Goal: Transaction & Acquisition: Purchase product/service

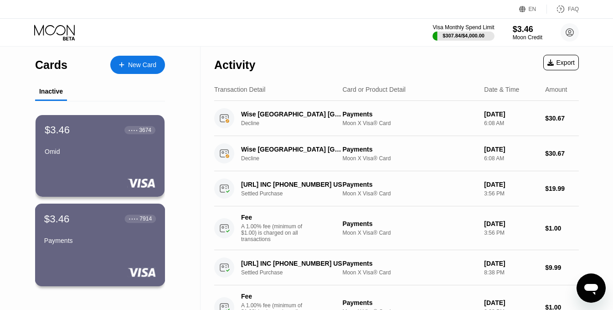
click at [140, 241] on div "Payments" at bounding box center [100, 240] width 112 height 7
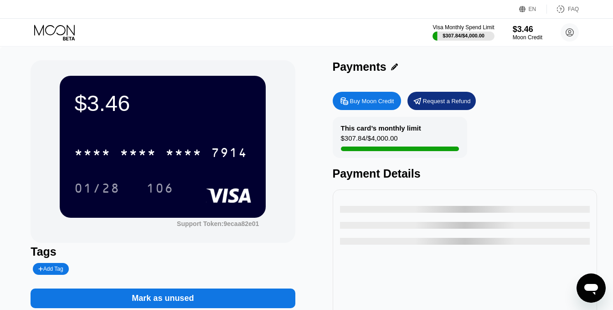
click at [378, 104] on div "Buy Moon Credit" at bounding box center [372, 101] width 44 height 8
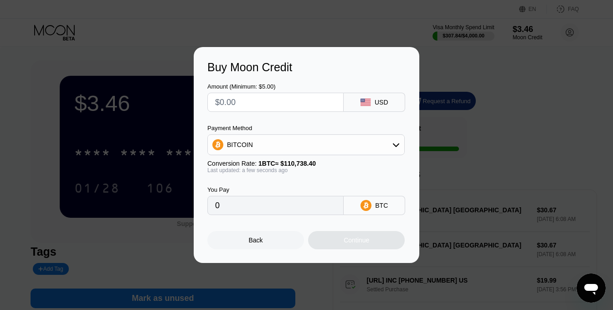
click at [519, 67] on div "Buy Moon Credit Amount (Minimum: $5.00) USD Payment Method BITCOIN Conversion R…" at bounding box center [306, 155] width 613 height 216
click at [280, 101] on input "text" at bounding box center [275, 102] width 121 height 18
type input "$7"
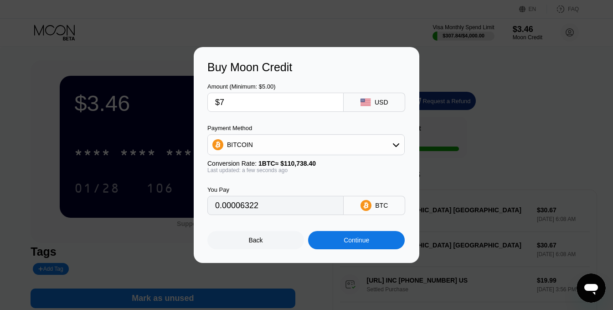
type input "0.00006322"
type input "$7.5"
type input "0.00006773"
type input "$7.5"
click at [367, 243] on div "Continue" at bounding box center [357, 239] width 26 height 7
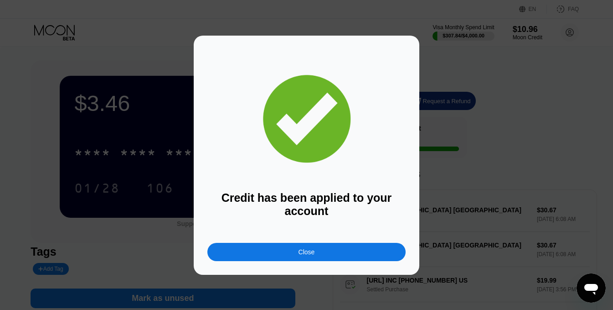
click at [325, 252] on div "Close" at bounding box center [306, 252] width 198 height 18
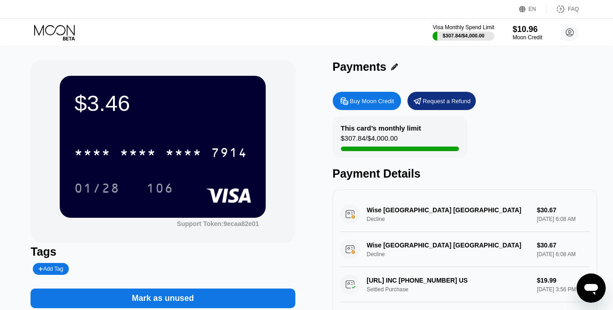
click at [178, 298] on div "Mark as unused" at bounding box center [163, 298] width 62 height 10
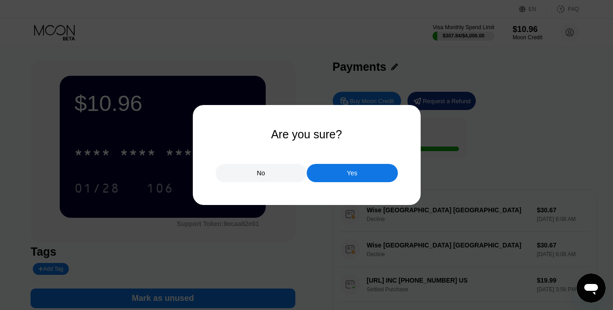
click at [274, 174] on div "No" at bounding box center [261, 173] width 91 height 18
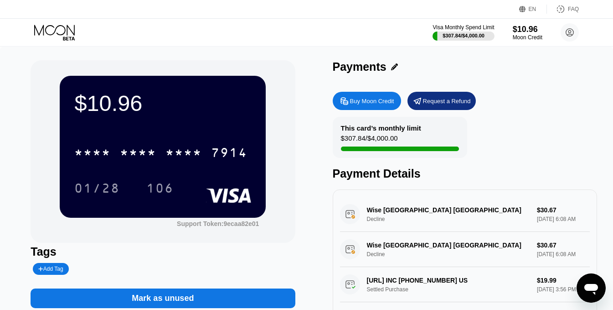
scroll to position [2, 0]
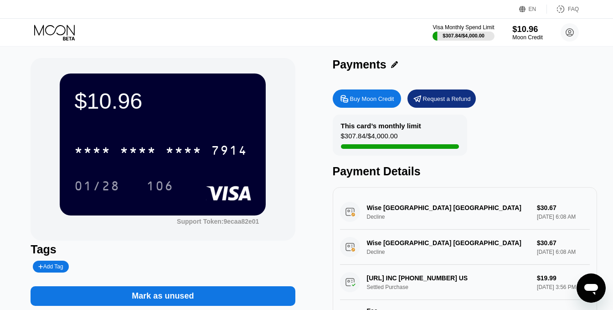
click at [529, 34] on div "Moon Credit" at bounding box center [528, 37] width 31 height 6
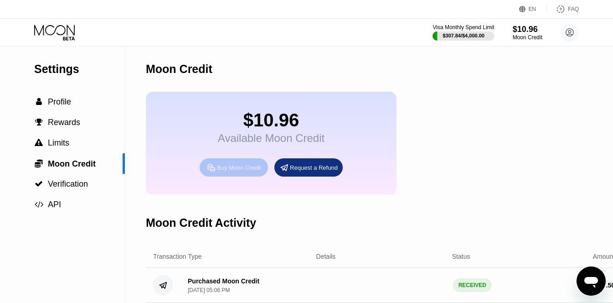
click at [249, 171] on div "Buy Moon Credit" at bounding box center [239, 168] width 44 height 8
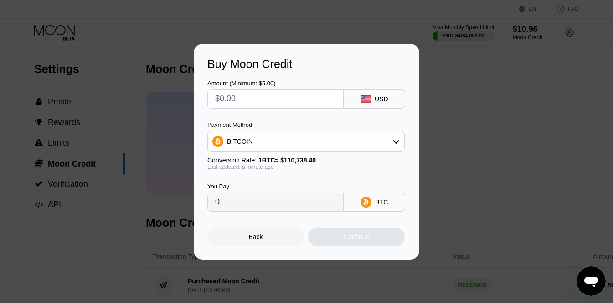
click at [286, 94] on input "text" at bounding box center [275, 99] width 121 height 18
type input "$5"
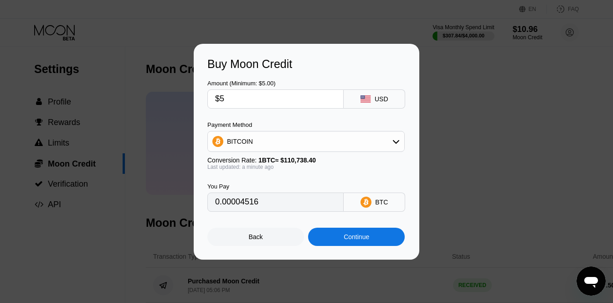
type input "0.00004516"
type input "$5"
click at [355, 239] on div "Continue" at bounding box center [357, 236] width 26 height 7
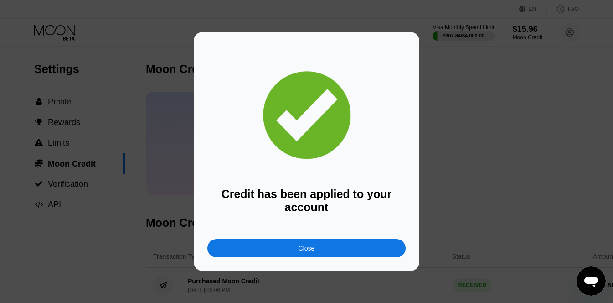
click at [455, 136] on div "Credit has been applied to your account Close" at bounding box center [306, 151] width 613 height 239
click at [361, 249] on div "Close" at bounding box center [306, 248] width 198 height 18
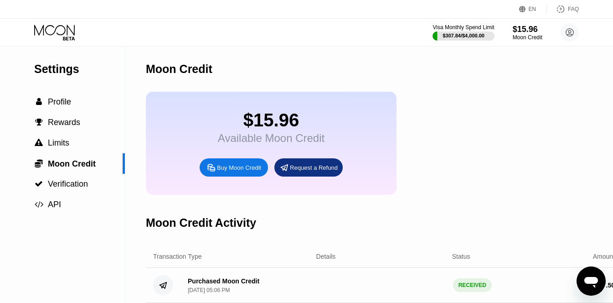
click at [62, 36] on icon at bounding box center [55, 33] width 42 height 16
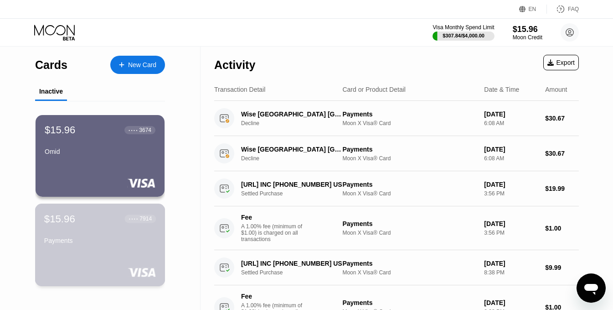
click at [88, 258] on div "$15.96 ● ● ● ● 7914 Payments" at bounding box center [100, 244] width 130 height 83
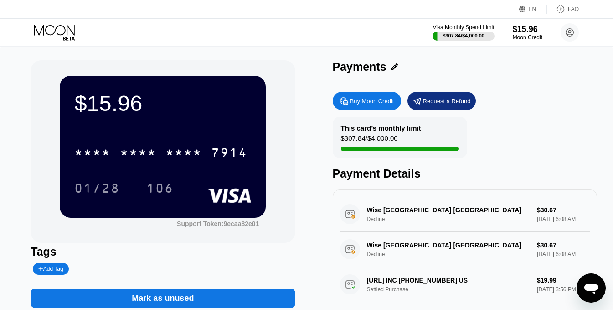
click at [208, 298] on div "Mark as unused" at bounding box center [163, 298] width 264 height 20
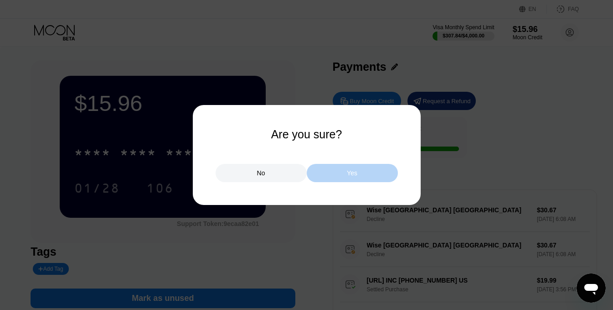
click at [340, 166] on div "Yes" at bounding box center [352, 173] width 91 height 18
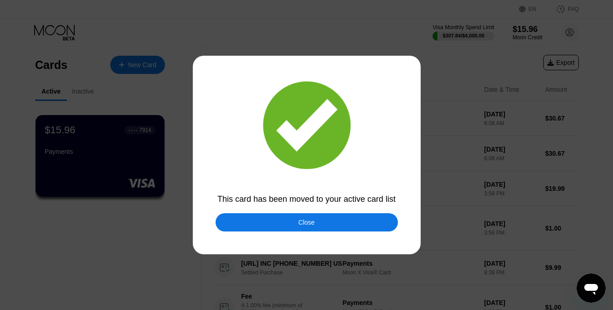
click at [313, 224] on div "Close" at bounding box center [307, 221] width 16 height 7
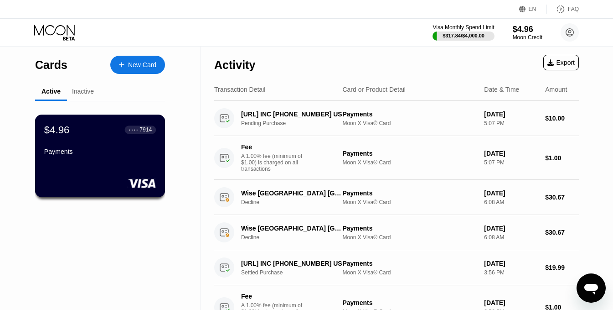
click at [74, 174] on div "$4.96 ● ● ● ● 7914 Payments" at bounding box center [100, 155] width 130 height 83
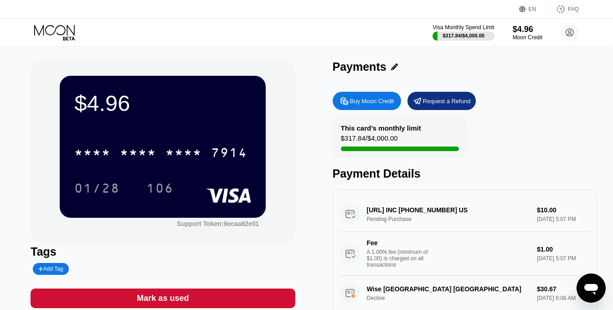
click at [211, 298] on div "Mark as used" at bounding box center [163, 298] width 264 height 20
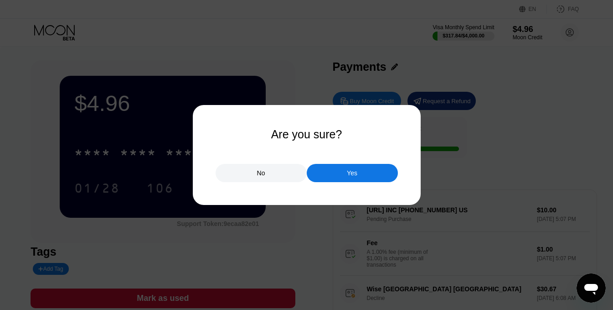
click at [368, 173] on div "Yes" at bounding box center [352, 173] width 91 height 18
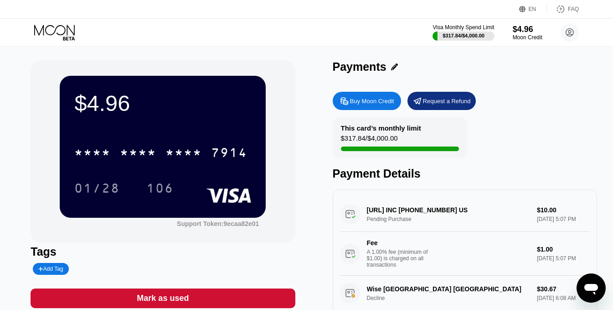
scroll to position [2, 0]
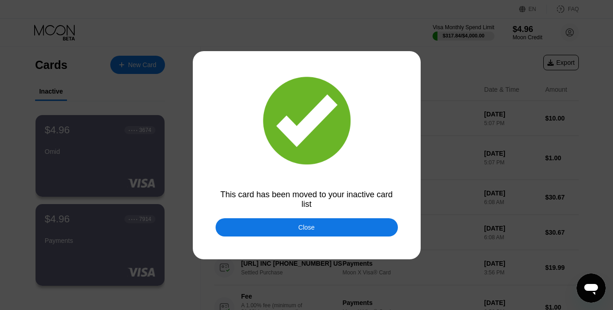
drag, startPoint x: 348, startPoint y: 238, endPoint x: 348, endPoint y: 233, distance: 5.5
click at [348, 238] on div at bounding box center [310, 155] width 620 height 310
click at [348, 233] on div "Close" at bounding box center [307, 227] width 182 height 18
